Goal: Navigation & Orientation: Find specific page/section

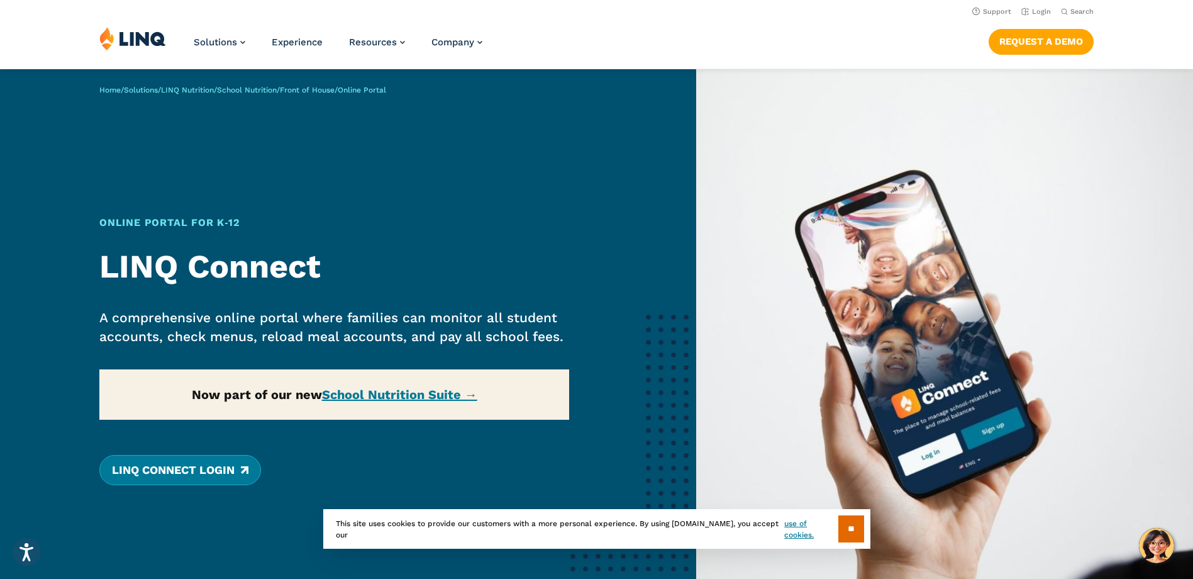
click at [192, 469] on link "LINQ Connect Login" at bounding box center [180, 470] width 162 height 30
click at [421, 397] on div "Home / Solutions / LINQ Nutrition / School Nutrition / Front of House / Online …" at bounding box center [348, 355] width 696 height 572
click at [422, 391] on div "Home / Solutions / LINQ Nutrition / School Nutrition / Front of House / Online …" at bounding box center [348, 355] width 696 height 572
click at [853, 529] on input "**" at bounding box center [851, 528] width 26 height 27
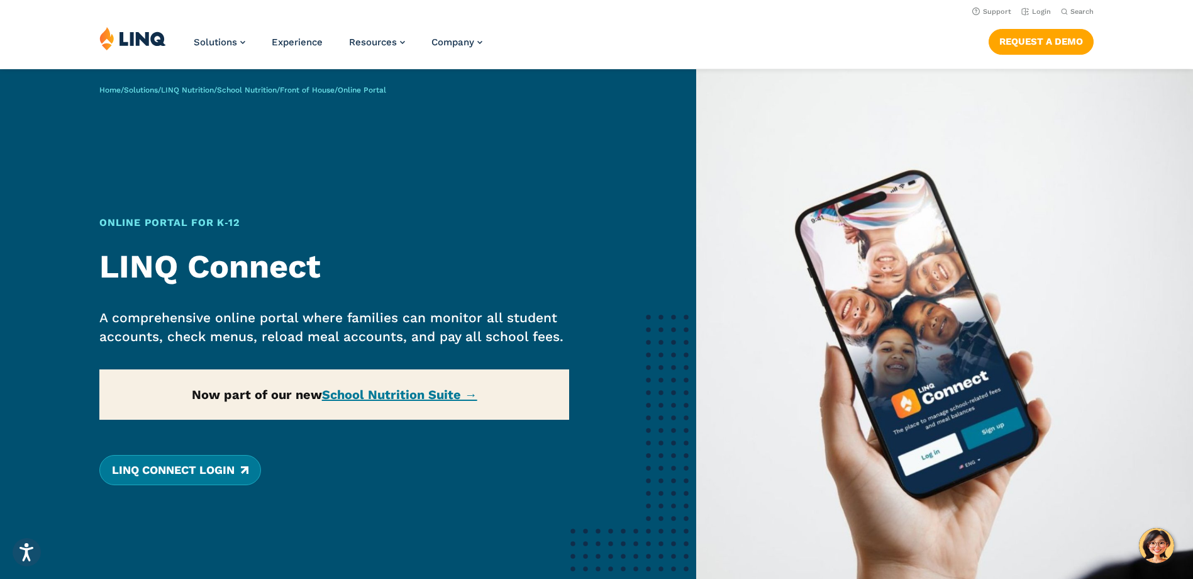
click at [158, 470] on link "LINQ Connect Login" at bounding box center [180, 470] width 162 height 30
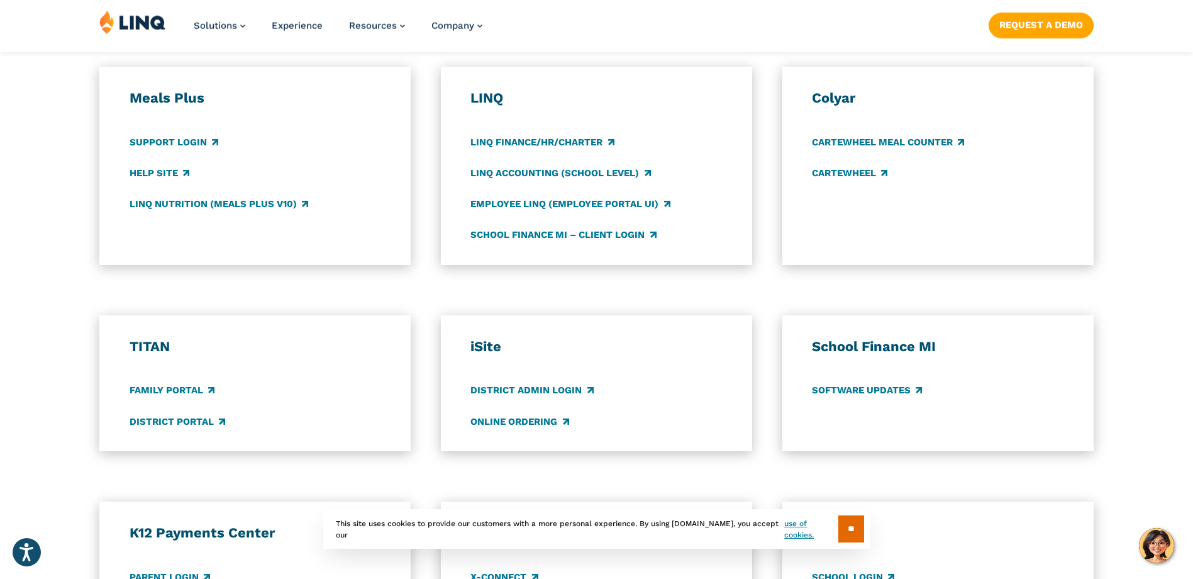
scroll to position [818, 0]
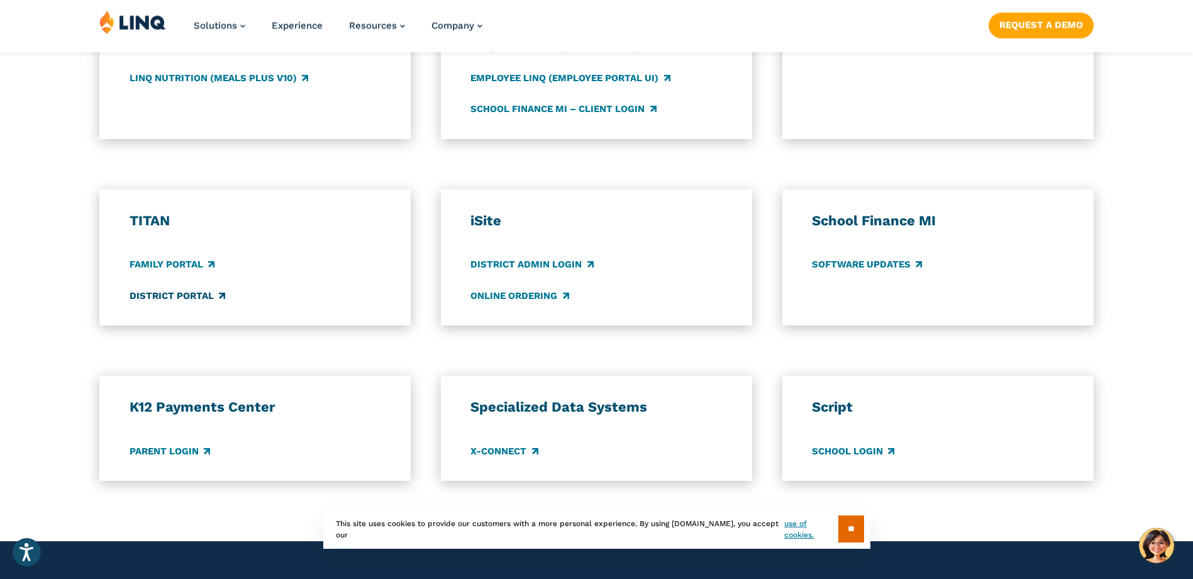
click at [178, 294] on link "District Portal" at bounding box center [178, 296] width 96 height 14
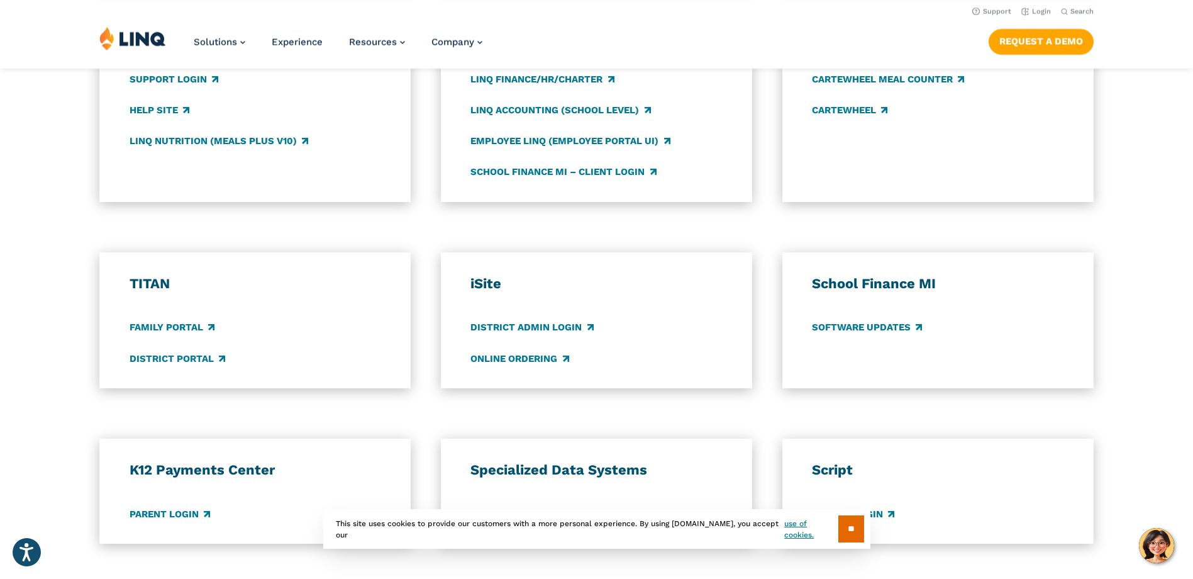
scroll to position [629, 0]
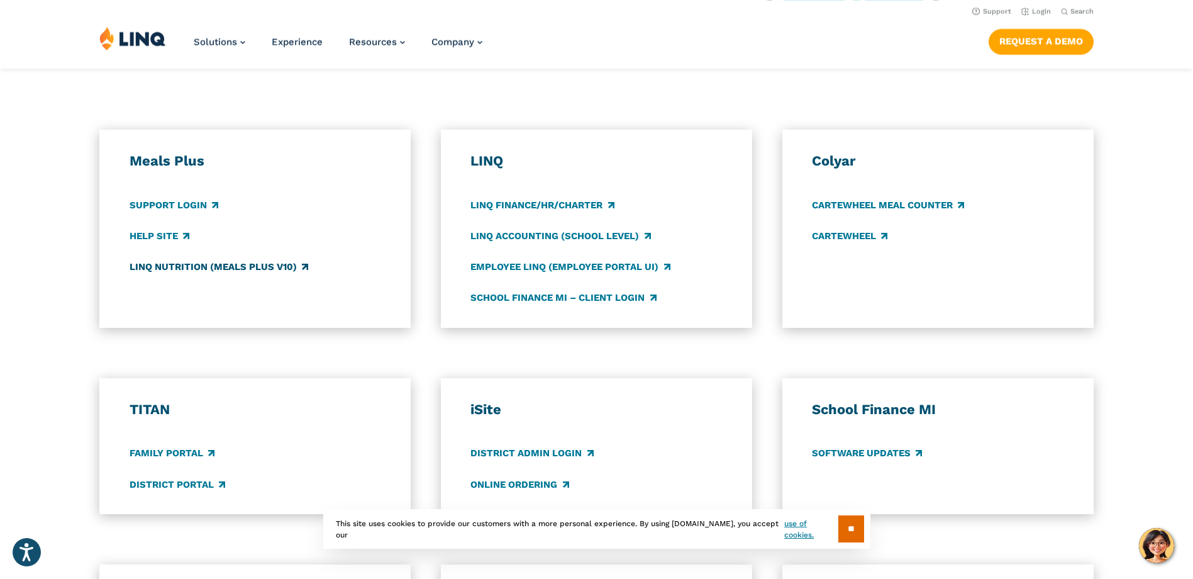
click at [208, 264] on link "LINQ Nutrition (Meals Plus v10)" at bounding box center [219, 267] width 179 height 14
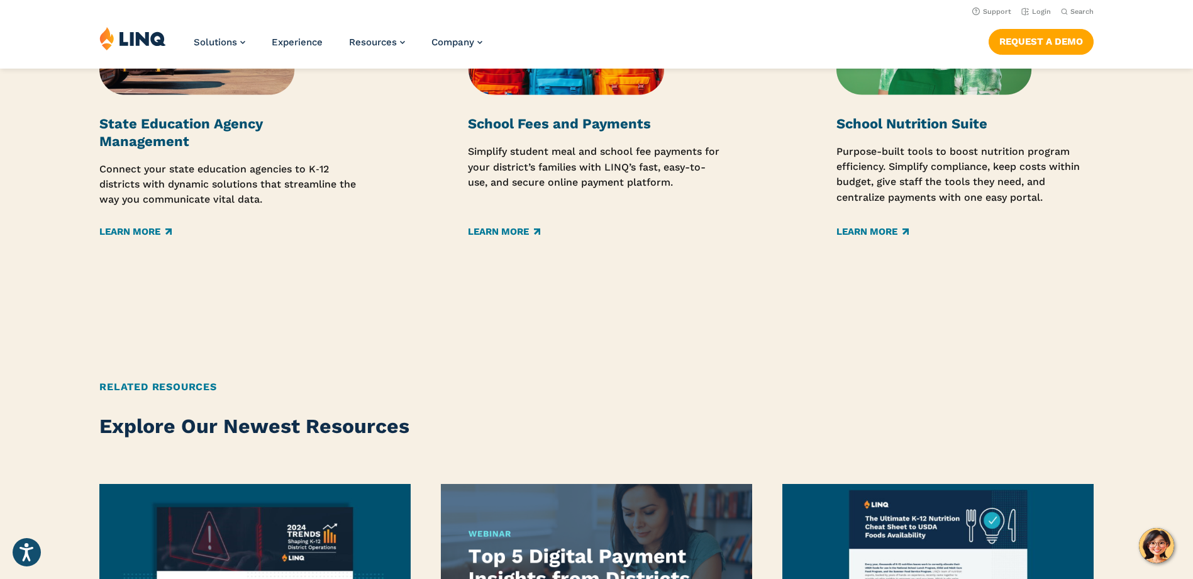
scroll to position [2012, 0]
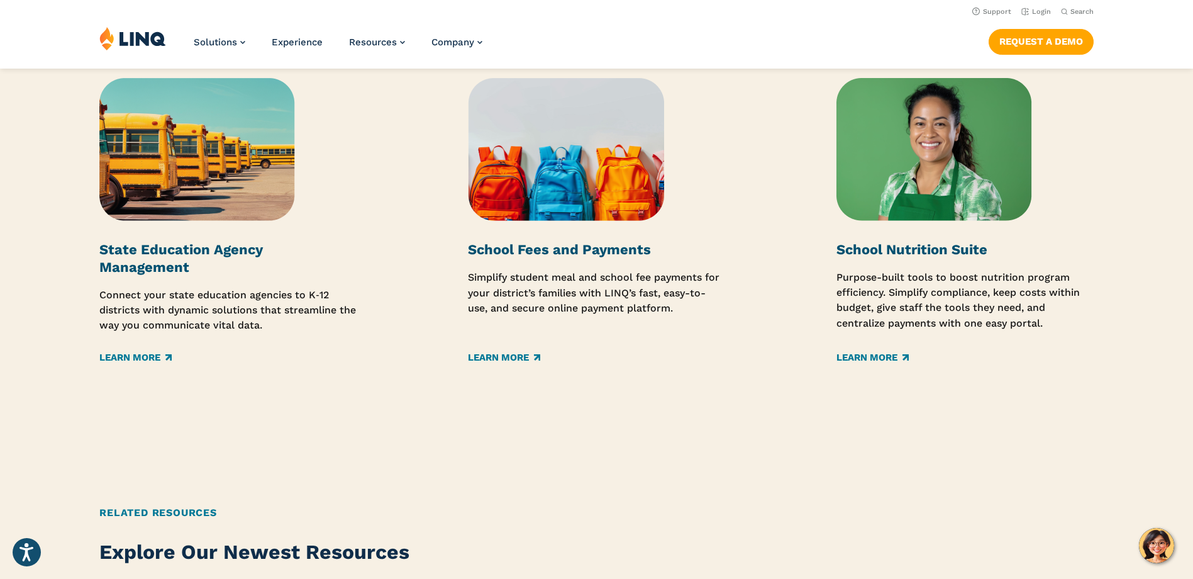
click at [953, 194] on img at bounding box center [934, 149] width 196 height 143
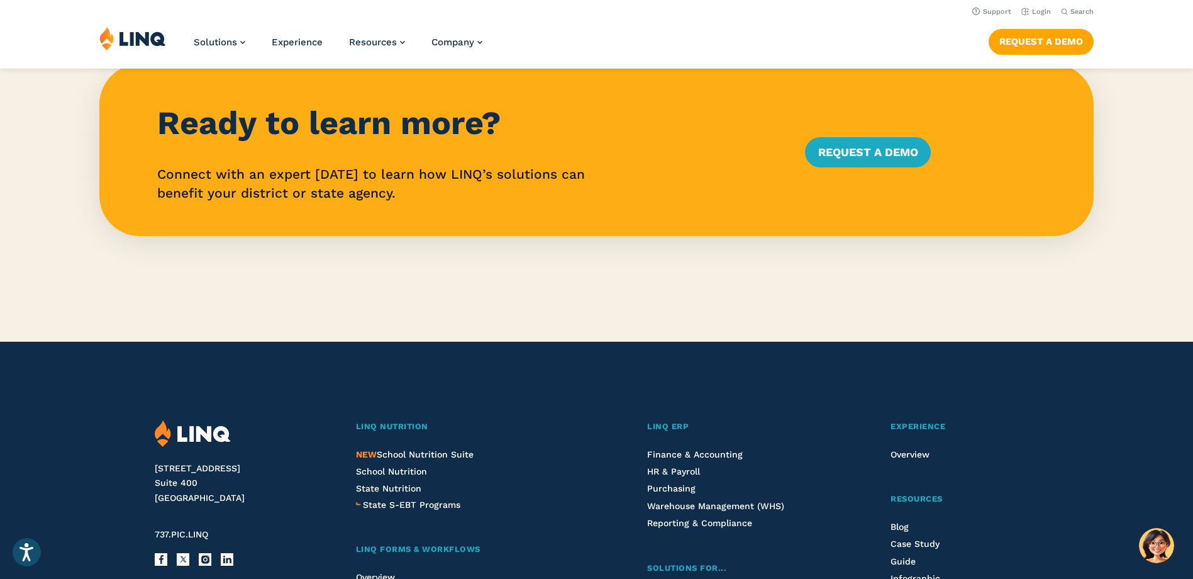
scroll to position [2704, 0]
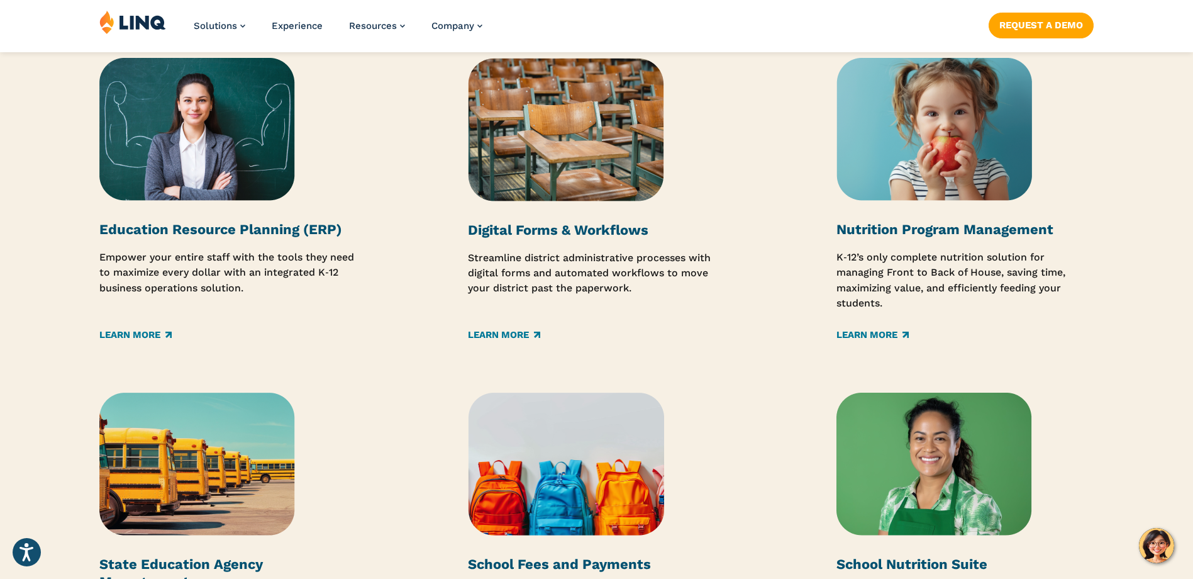
scroll to position [1761, 0]
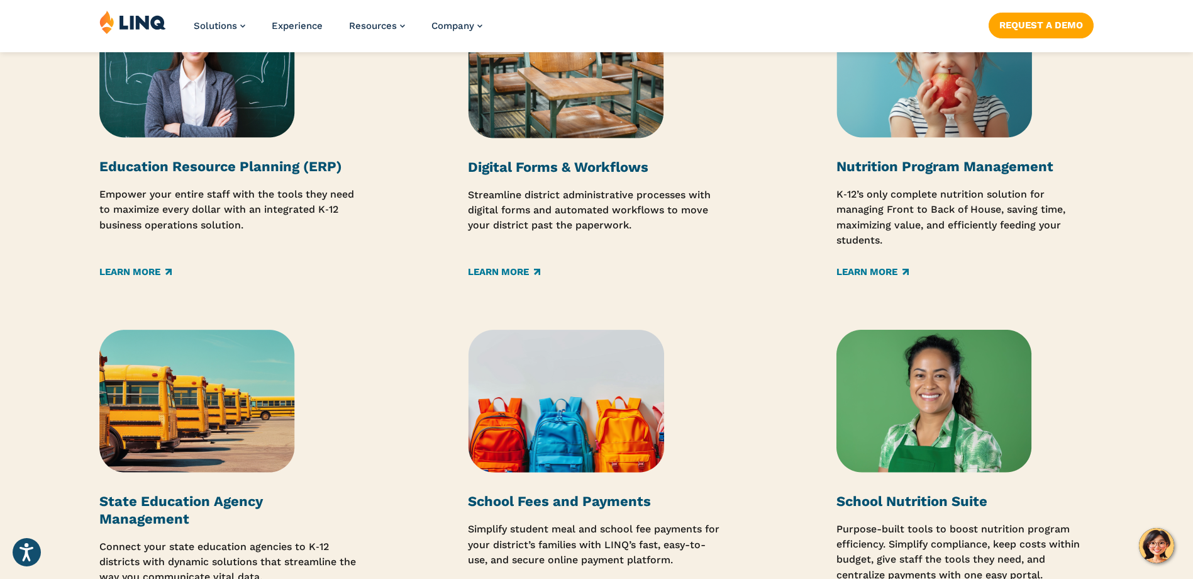
click at [923, 170] on strong "Nutrition Program Management" at bounding box center [944, 166] width 217 height 16
click at [913, 206] on p "K‑12’s only complete nutrition solution for managing Front to Back of House, sa…" at bounding box center [964, 217] width 257 height 61
click at [922, 96] on img at bounding box center [934, 66] width 196 height 143
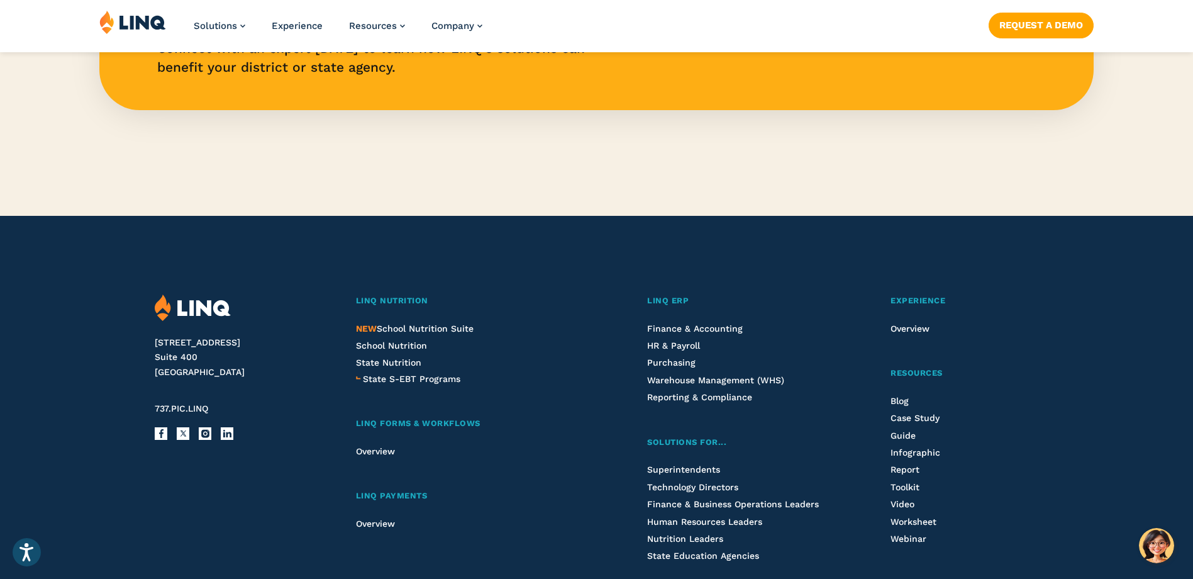
scroll to position [3145, 0]
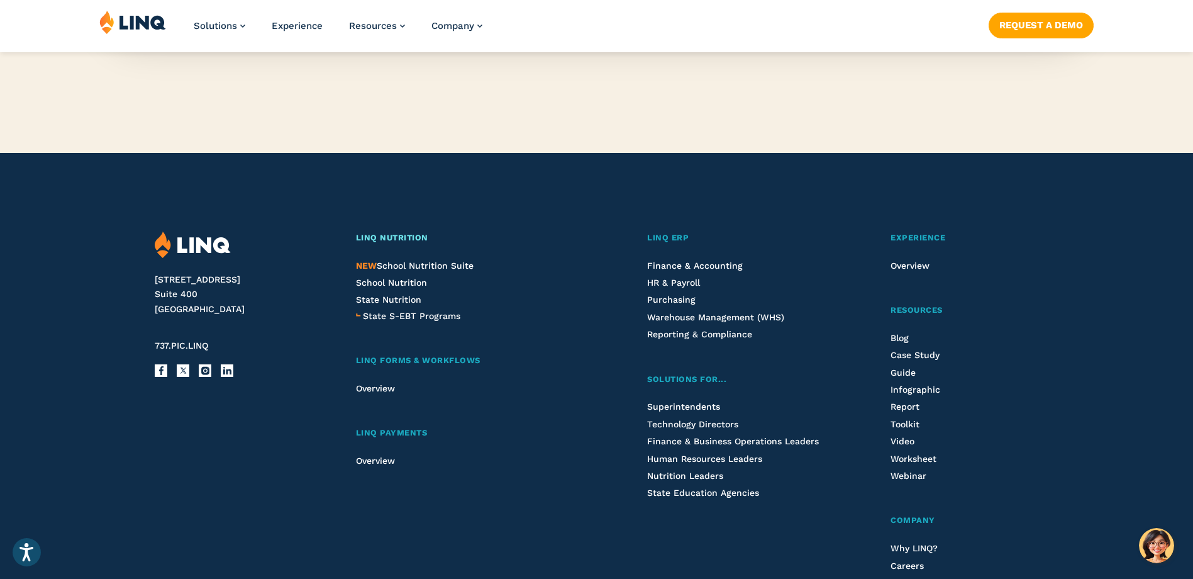
click at [392, 235] on span "LINQ Nutrition" at bounding box center [392, 237] width 72 height 9
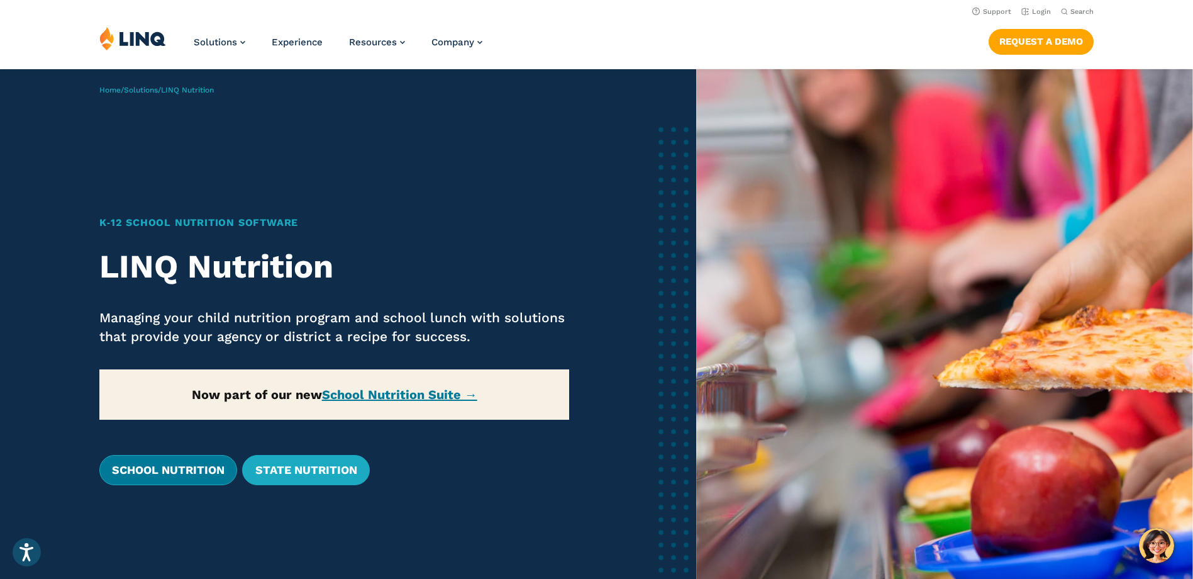
click at [213, 460] on link "School Nutrition" at bounding box center [168, 470] width 138 height 30
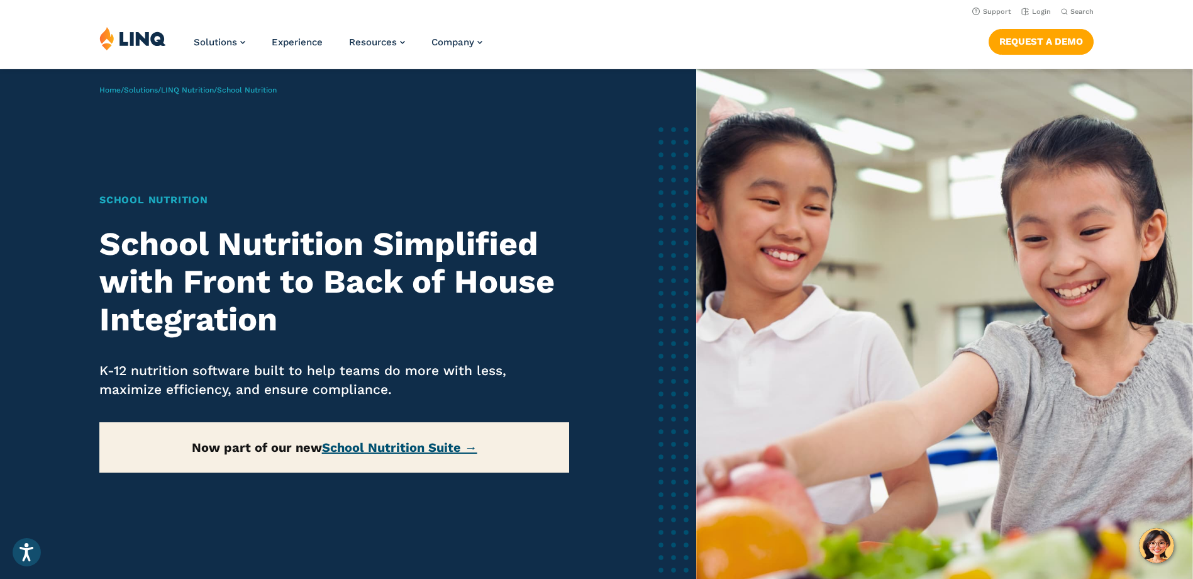
click at [381, 447] on link "School Nutrition Suite →" at bounding box center [399, 447] width 155 height 15
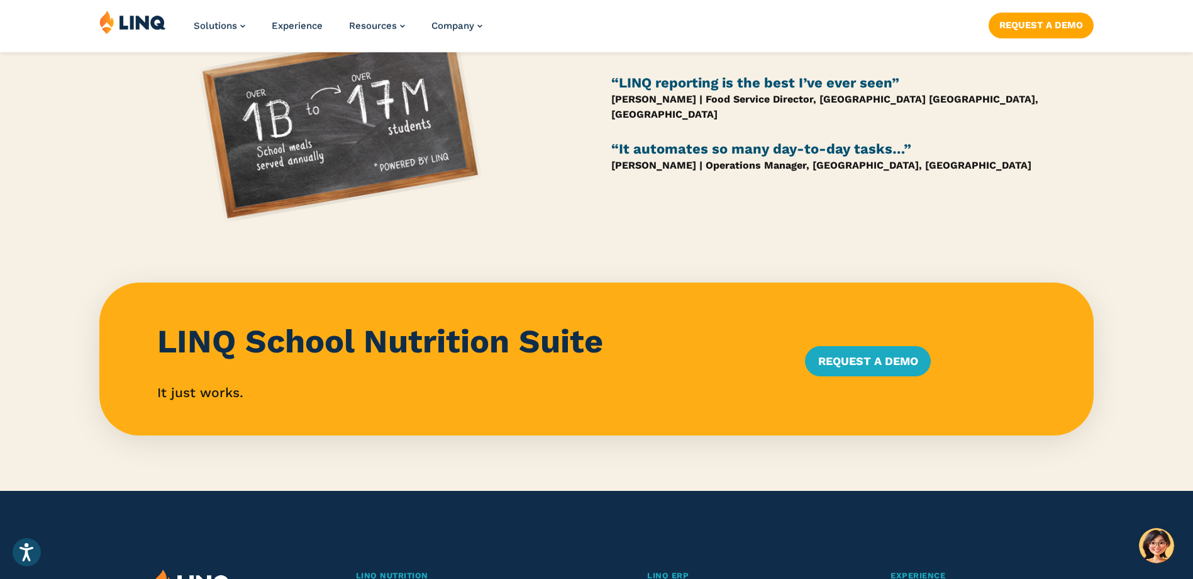
scroll to position [1195, 0]
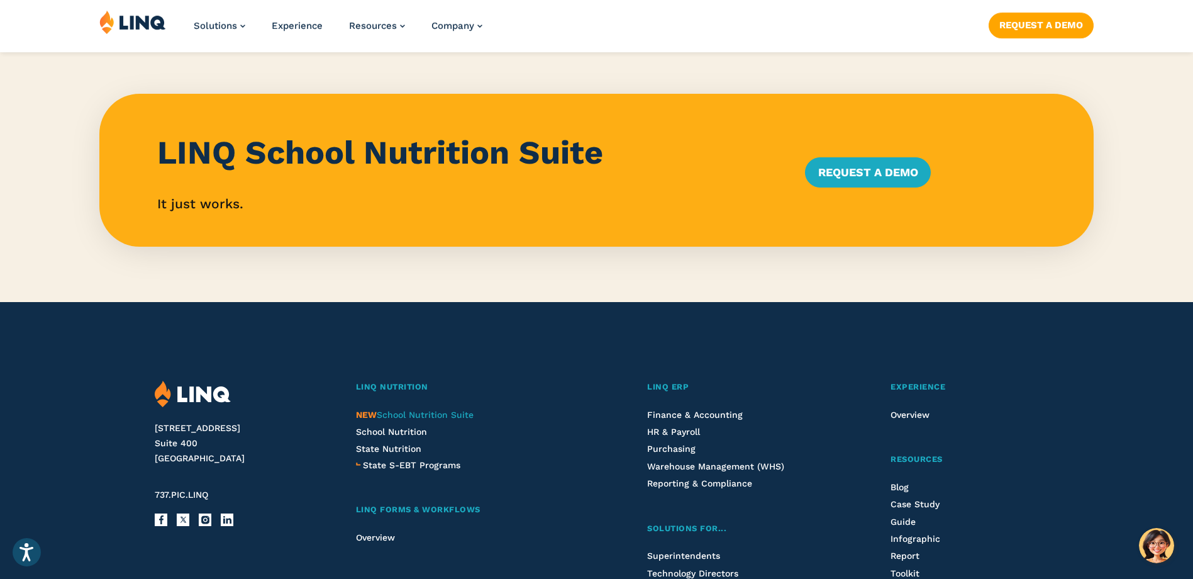
click at [453, 418] on span "NEW School Nutrition Suite" at bounding box center [415, 414] width 118 height 10
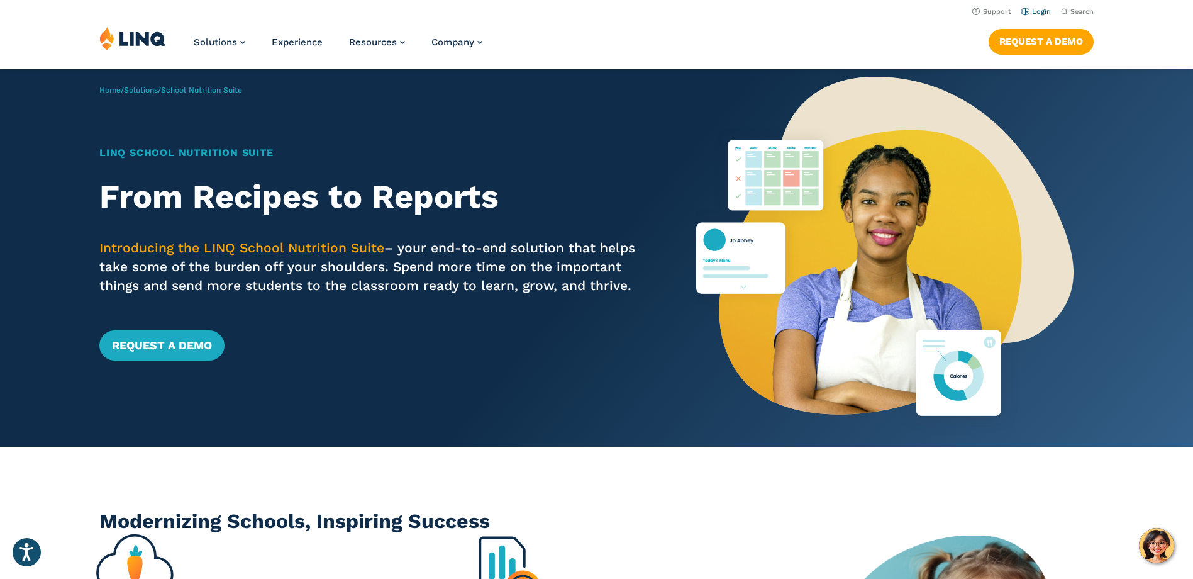
click at [1032, 11] on link "Login" at bounding box center [1036, 12] width 30 height 8
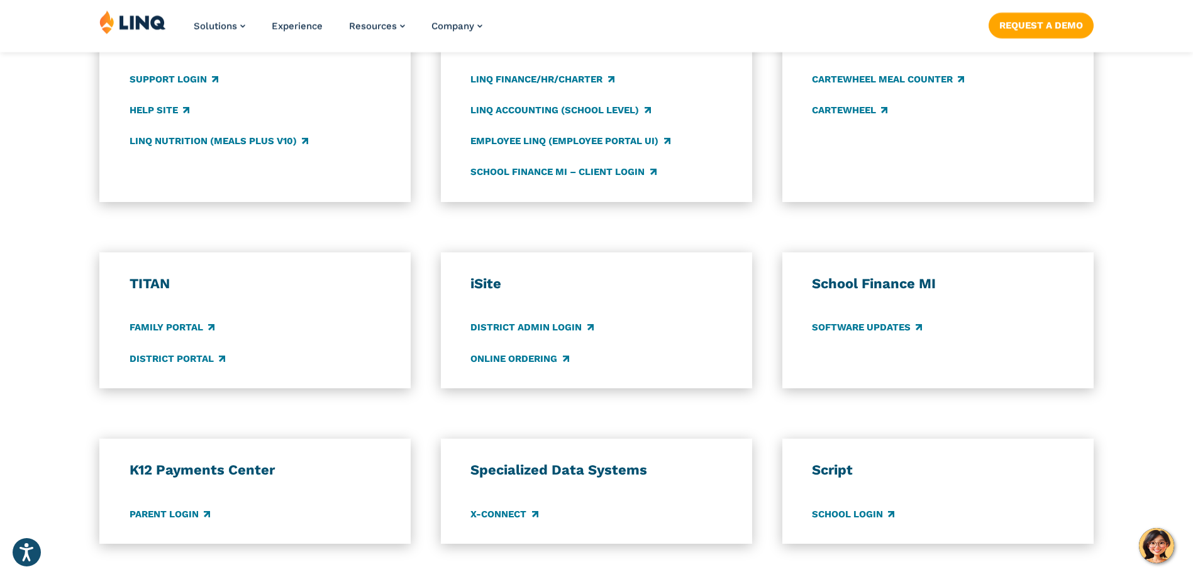
scroll to position [818, 0]
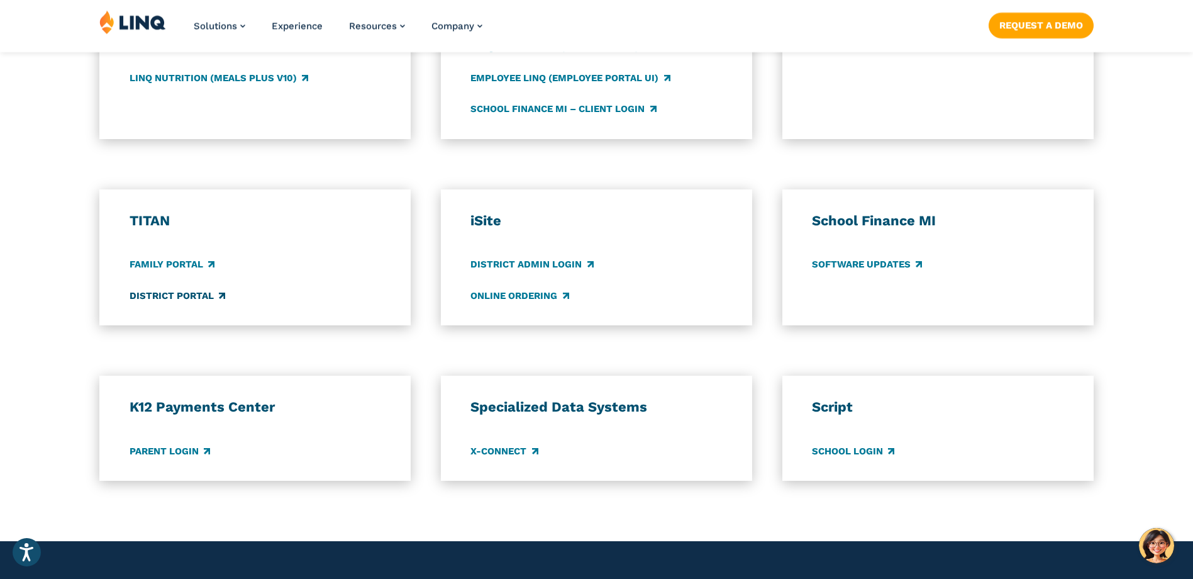
click at [170, 295] on link "District Portal" at bounding box center [178, 296] width 96 height 14
